Goal: Check status: Check status

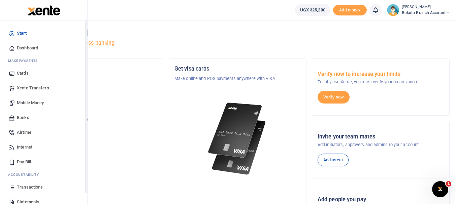
click at [27, 185] on span "Transactions" at bounding box center [30, 187] width 26 height 7
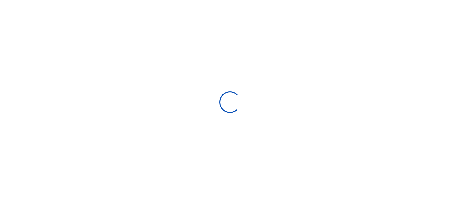
select select
type input "[DATE] - [DATE]"
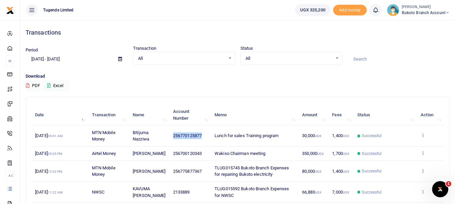
drag, startPoint x: 170, startPoint y: 136, endPoint x: 209, endPoint y: 134, distance: 39.1
click at [209, 134] on tr "[DATE] 09:41 AM MTN Mobile Money Bitijuma Nazziwa 256770125877 Lunch for sales …" at bounding box center [237, 136] width 412 height 21
copy span "256770125877"
